Goal: Transaction & Acquisition: Book appointment/travel/reservation

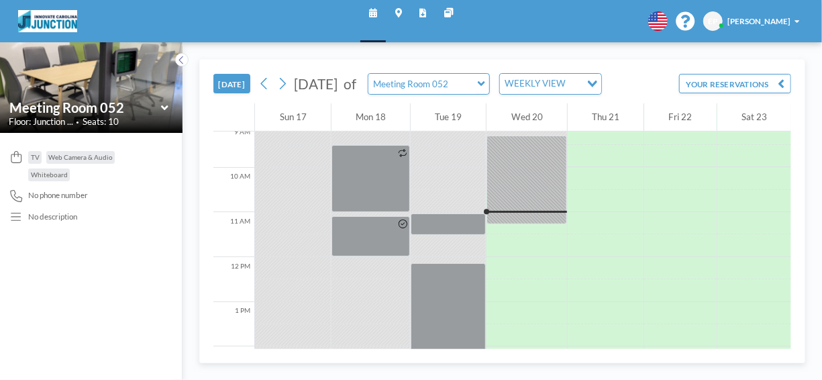
scroll to position [436, 0]
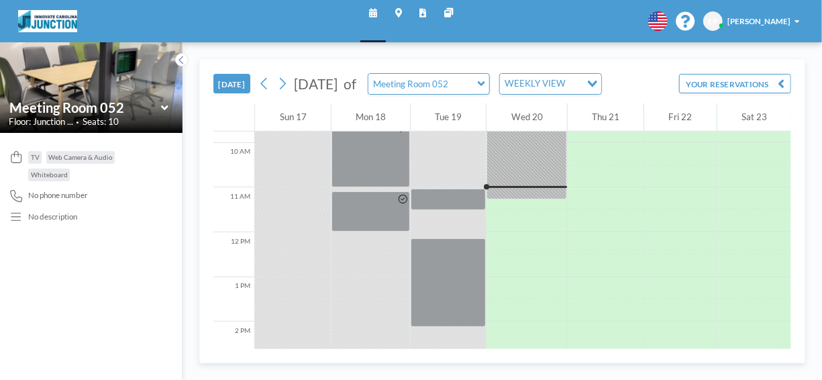
click at [238, 81] on button "[DATE]" at bounding box center [231, 83] width 37 height 19
click at [743, 83] on button "YOUR RESERVATIONS" at bounding box center [735, 83] width 112 height 19
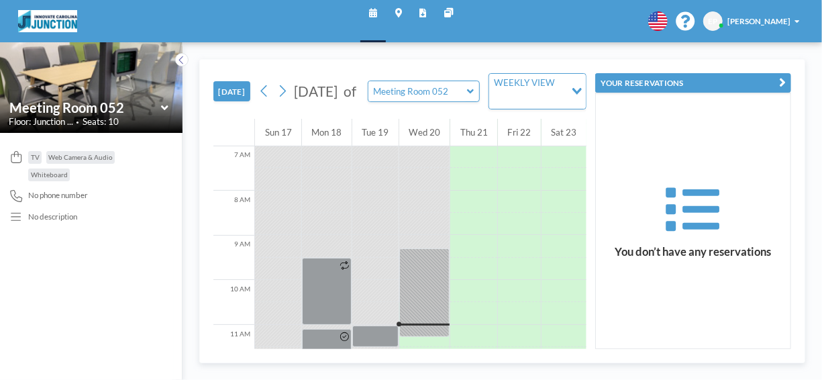
scroll to position [302, 0]
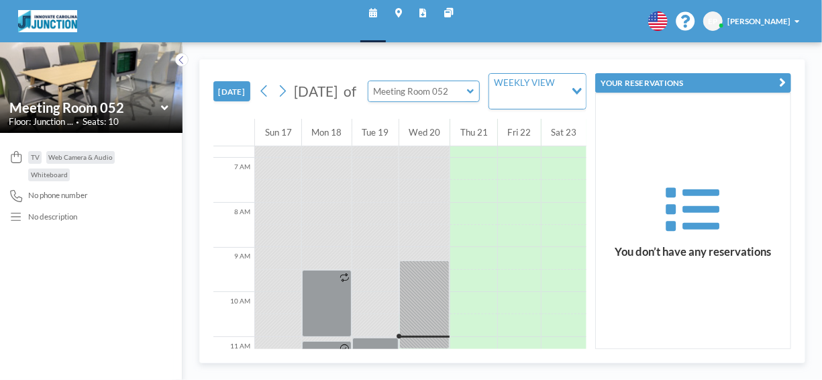
click at [446, 97] on input "text" at bounding box center [417, 91] width 99 height 20
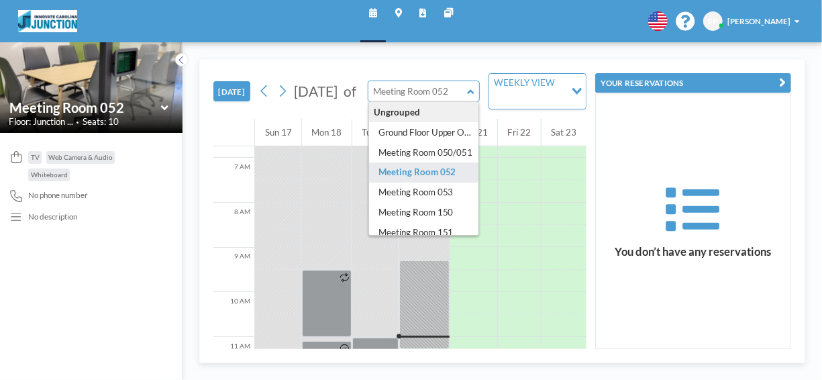
click at [443, 92] on input "text" at bounding box center [417, 91] width 99 height 20
type input "Meeting Room 052"
drag, startPoint x: 747, startPoint y: 318, endPoint x: 744, endPoint y: 311, distance: 7.9
click at [744, 311] on div "You don’t have any reservations" at bounding box center [693, 220] width 195 height 255
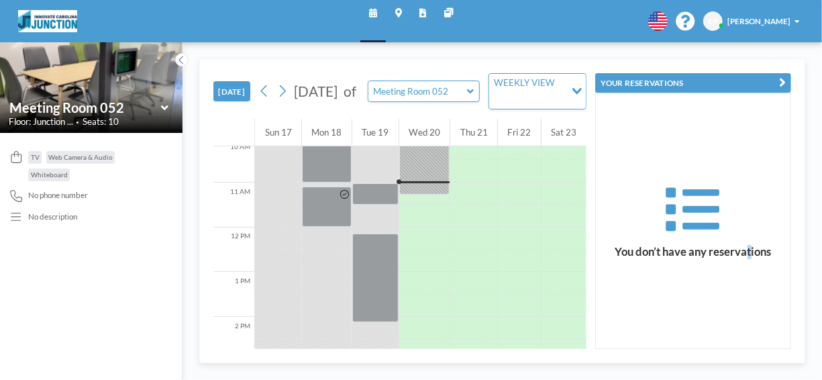
scroll to position [436, 0]
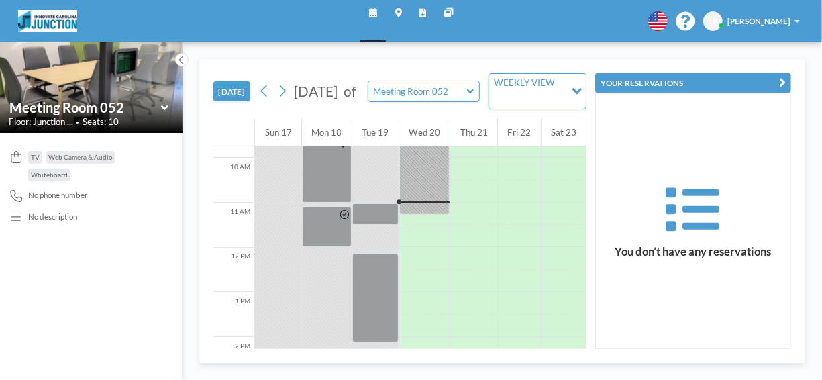
click at [771, 22] on span "[PERSON_NAME]" at bounding box center [758, 20] width 63 height 9
click at [630, 15] on div "Schedule Maps Reports Other sites English Polski 日本語 Española EP Eliza Perez Pr…" at bounding box center [411, 21] width 822 height 42
click at [17, 215] on icon at bounding box center [16, 217] width 15 height 12
click at [243, 91] on button "[DATE]" at bounding box center [231, 90] width 37 height 19
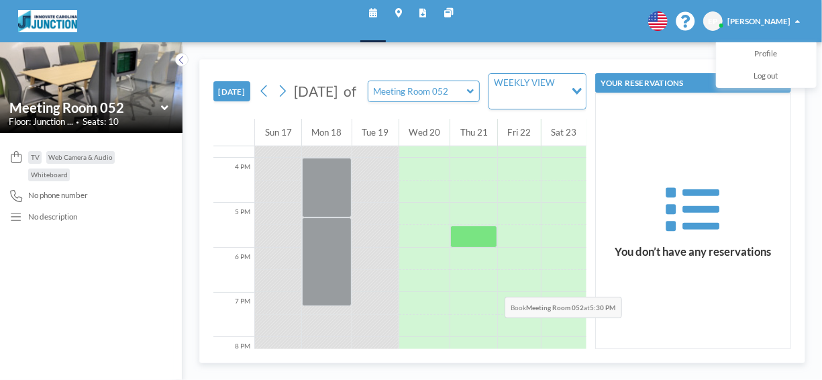
scroll to position [503, 0]
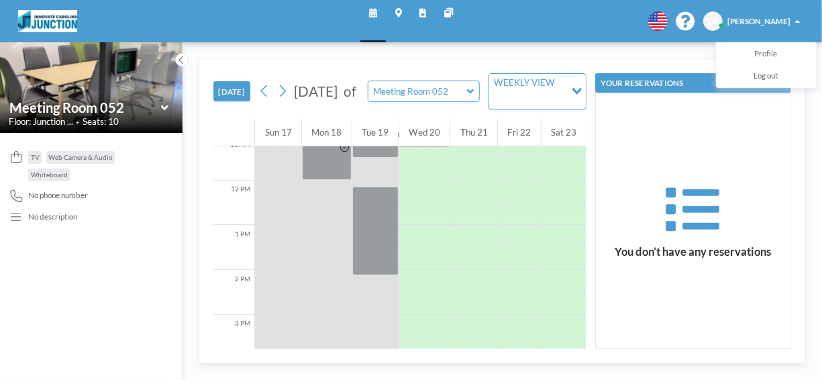
click at [418, 13] on link "Reports" at bounding box center [423, 21] width 25 height 42
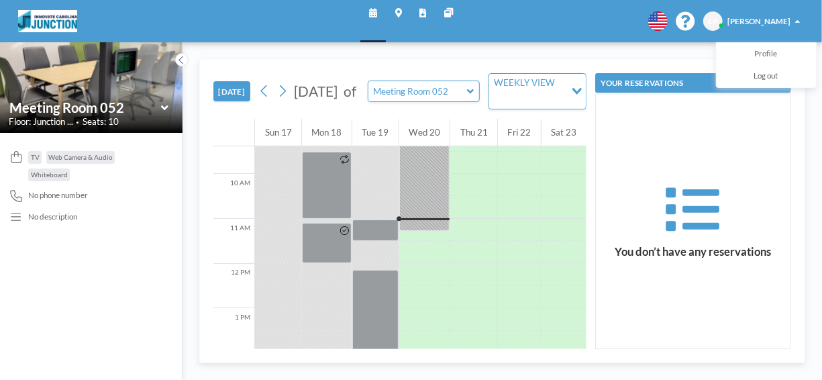
scroll to position [436, 0]
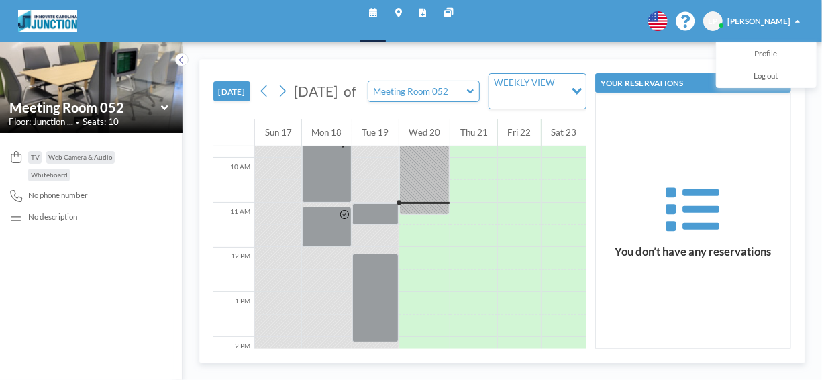
click at [63, 13] on img at bounding box center [47, 21] width 59 height 22
click at [410, 199] on div at bounding box center [424, 170] width 51 height 89
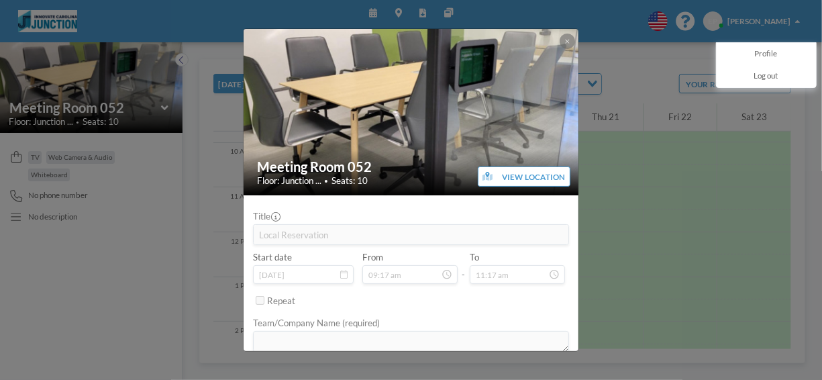
drag, startPoint x: 410, startPoint y: 199, endPoint x: 341, endPoint y: 272, distance: 100.6
click at [341, 272] on icon at bounding box center [344, 274] width 8 height 9
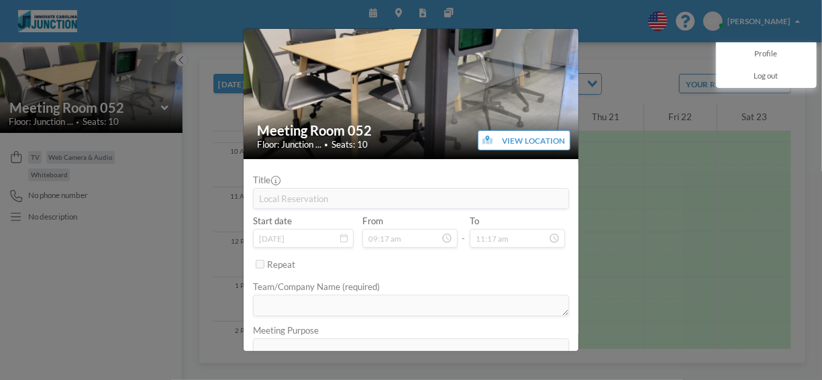
scroll to position [55, 0]
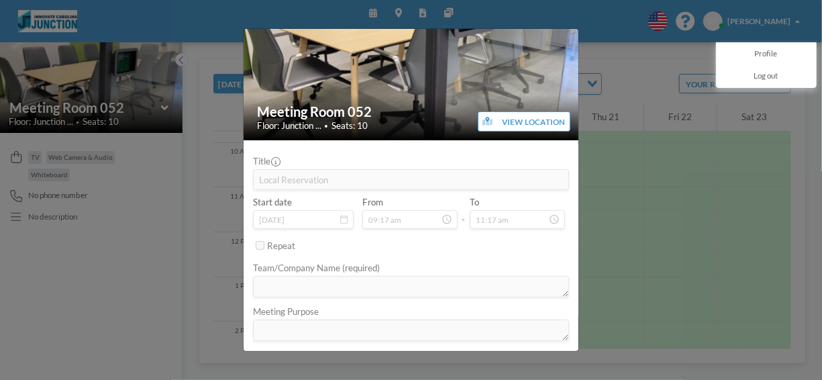
click at [342, 219] on icon at bounding box center [344, 219] width 8 height 9
click at [441, 222] on icon at bounding box center [446, 219] width 11 height 11
click at [610, 172] on div "Meeting Room 052 Floor: Junction ... • Seats: 10 VIEW LOCATION Title Local Rese…" at bounding box center [411, 190] width 822 height 380
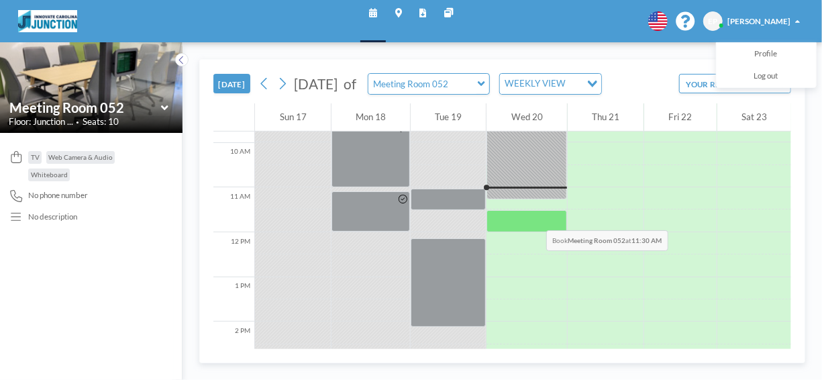
click at [519, 211] on div at bounding box center [526, 221] width 80 height 22
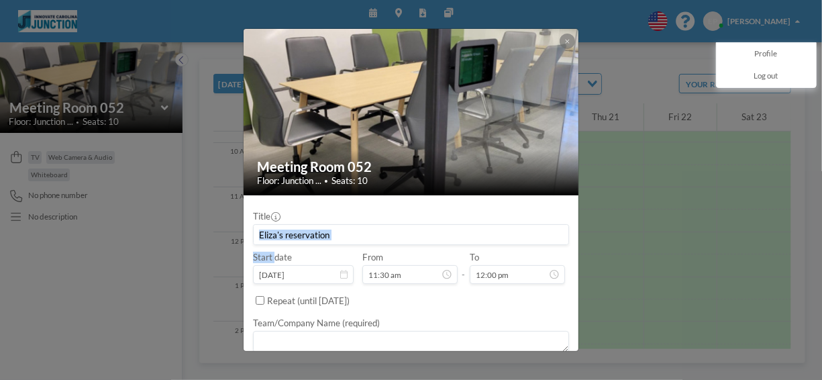
click at [519, 213] on div "Title" at bounding box center [411, 228] width 317 height 34
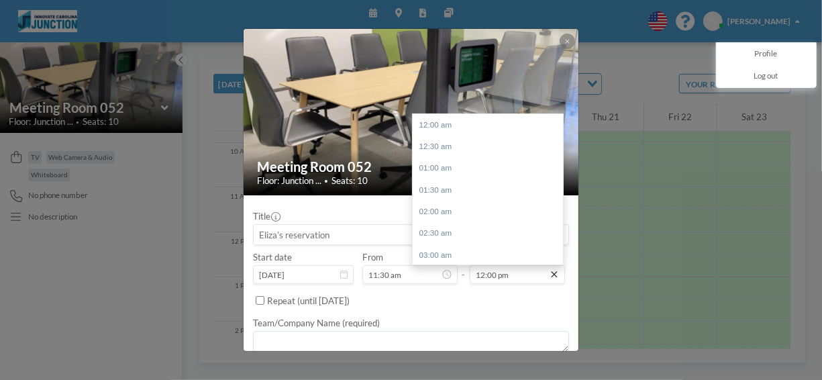
scroll to position [521, 0]
click at [549, 278] on icon at bounding box center [554, 274] width 11 height 11
click at [452, 245] on div "03:00 pm" at bounding box center [491, 254] width 157 height 21
type input "03:00 pm"
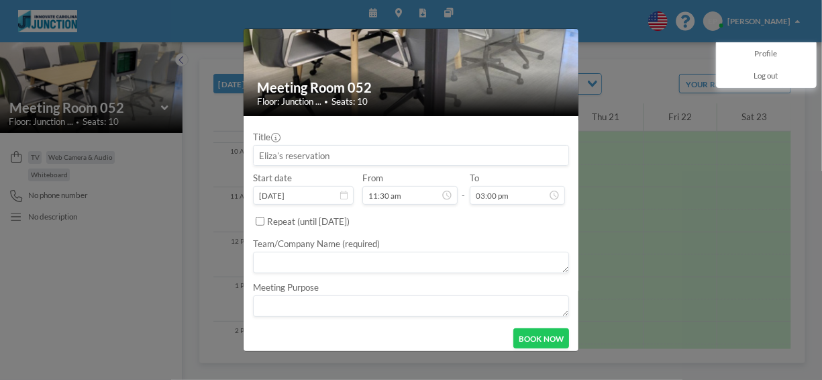
scroll to position [83, 0]
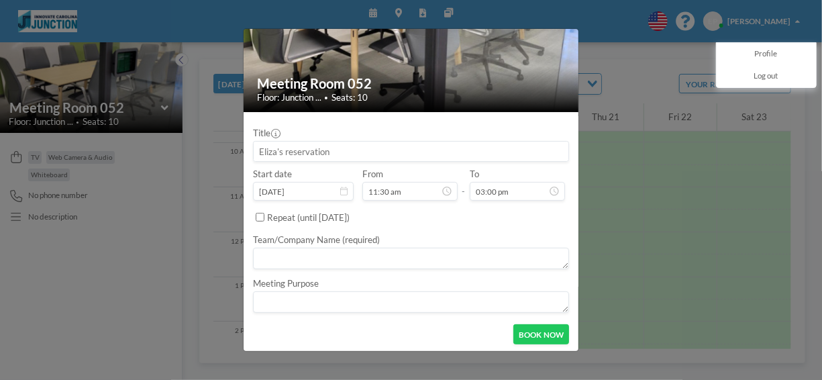
click at [520, 325] on button "BOOK NOW" at bounding box center [541, 333] width 56 height 19
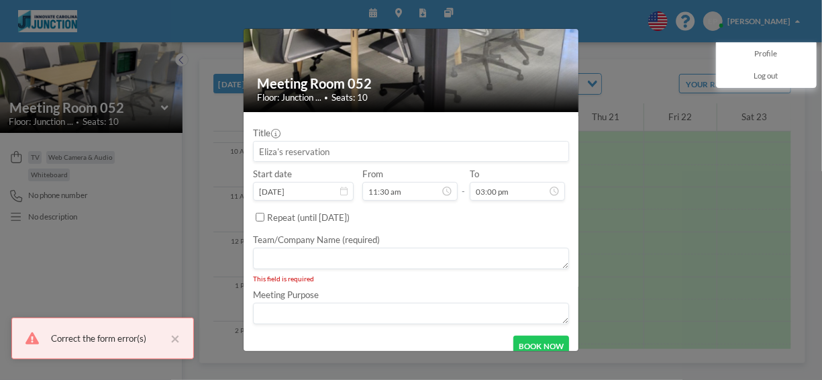
click at [430, 311] on textarea at bounding box center [411, 313] width 317 height 21
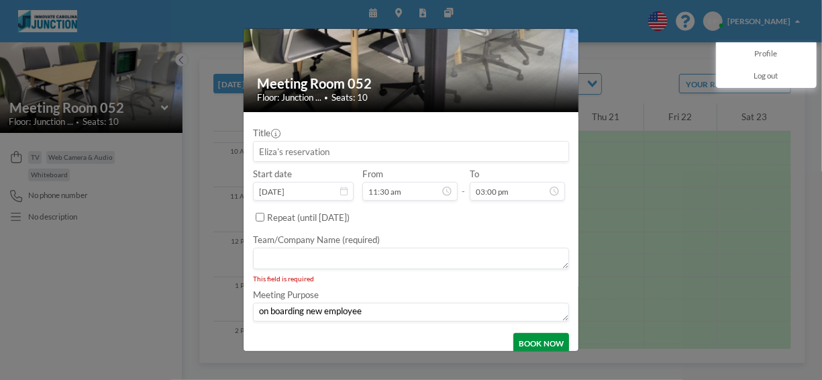
type textarea "on boarding new employee"
click at [535, 337] on button "BOOK NOW" at bounding box center [541, 342] width 56 height 19
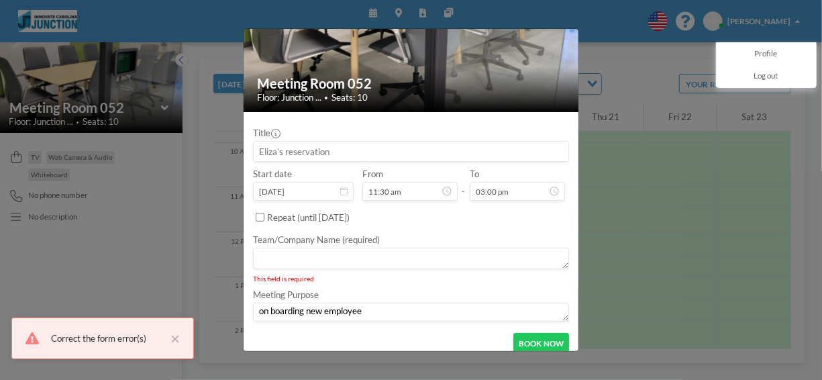
click at [451, 260] on textarea at bounding box center [411, 258] width 317 height 21
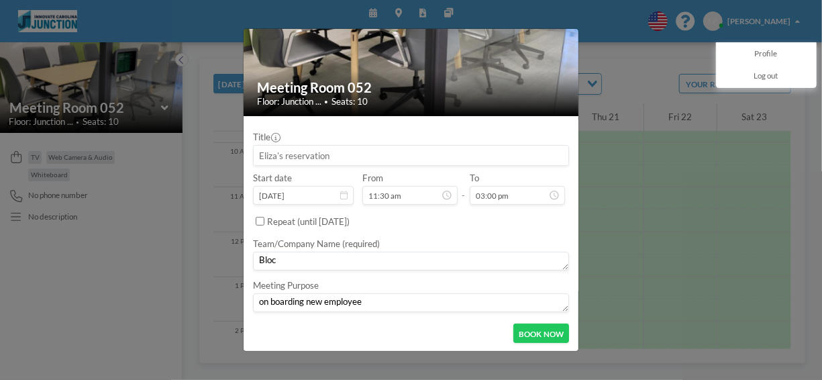
scroll to position [78, 0]
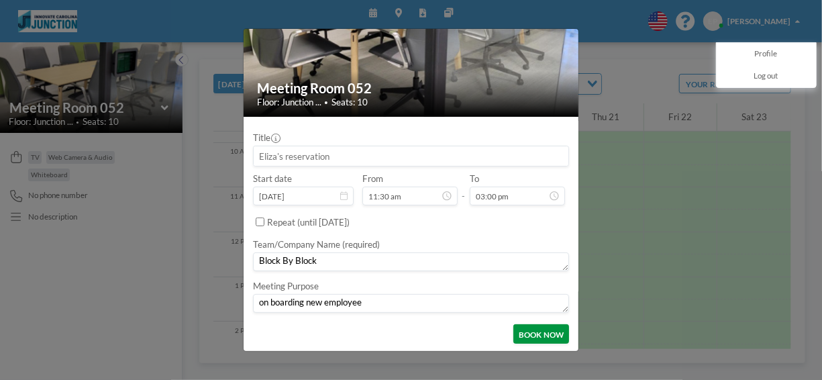
type textarea "Block By Block"
click at [540, 329] on button "BOOK NOW" at bounding box center [541, 333] width 56 height 19
